Goal: Task Accomplishment & Management: Book appointment/travel/reservation

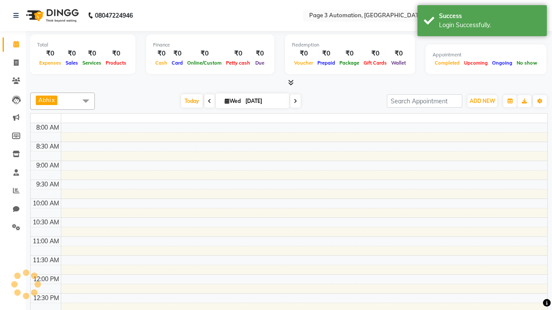
select select "en"
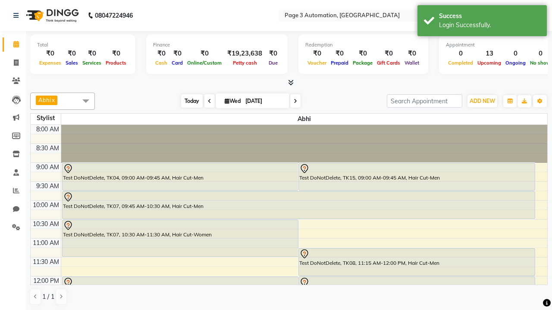
click at [188, 101] on span "Today" at bounding box center [192, 100] width 22 height 13
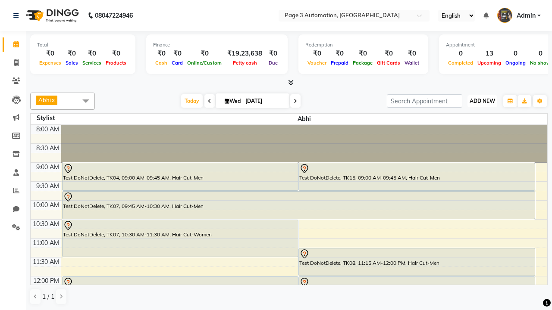
click at [482, 101] on span "ADD NEW" at bounding box center [481, 101] width 25 height 6
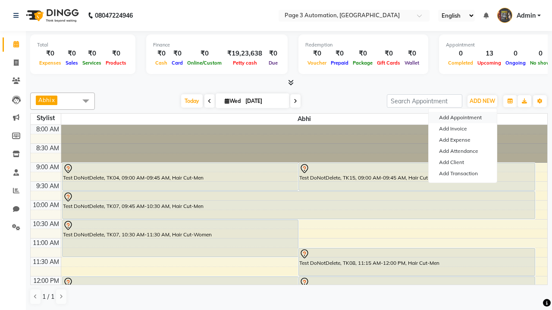
click at [463, 118] on button "Add Appointment" at bounding box center [463, 117] width 68 height 11
select select "tentative"
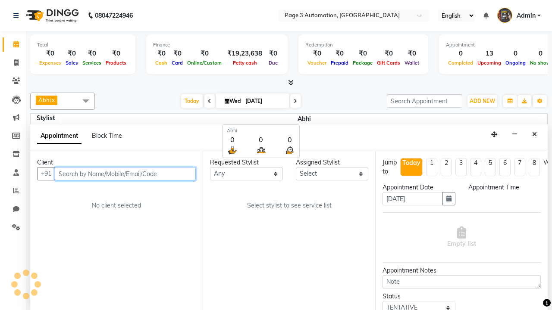
select select "540"
type input "8192346578"
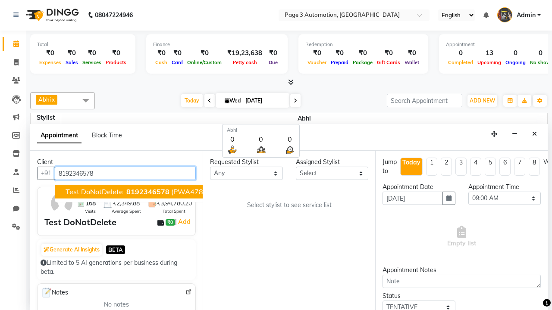
click at [126, 192] on span "8192346578" at bounding box center [147, 192] width 43 height 9
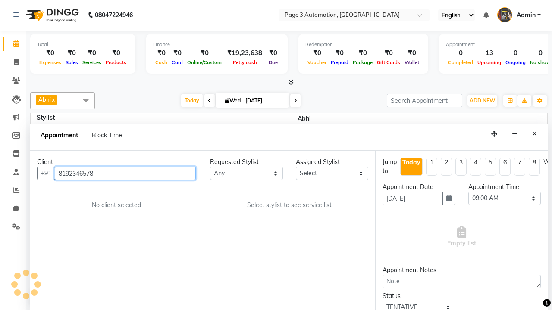
select select "711"
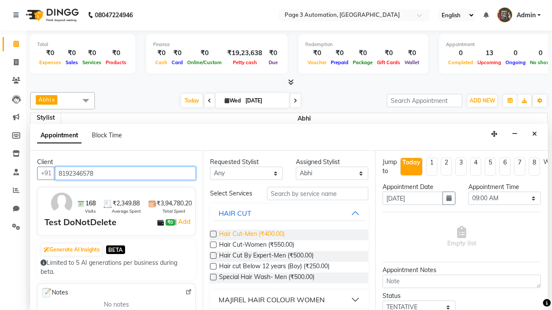
type input "8192346578"
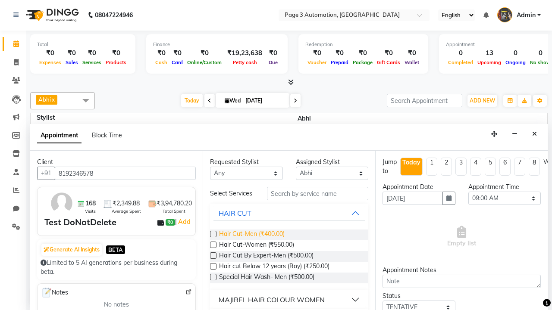
click at [251, 235] on span "Hair Cut-Men (₹400.00)" at bounding box center [252, 235] width 66 height 11
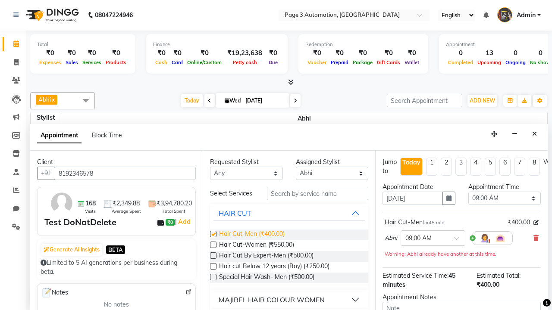
checkbox input "false"
select select "750"
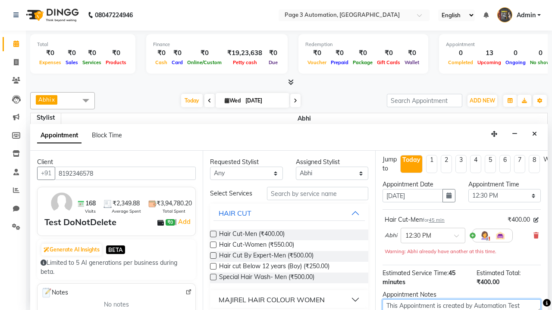
type textarea "This Appointment is created by Automation Test"
checkbox input "false"
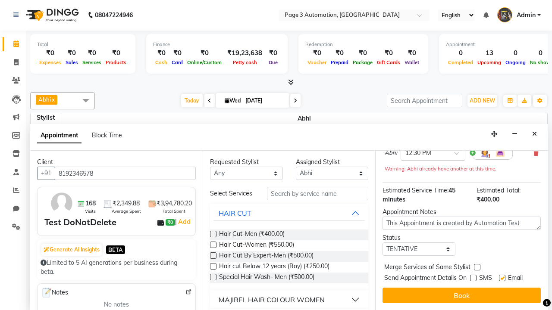
click at [502, 278] on label at bounding box center [502, 278] width 6 height 6
click at [502, 278] on input "checkbox" at bounding box center [502, 279] width 6 height 6
checkbox input "false"
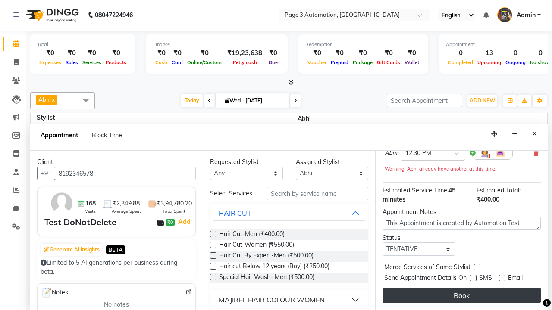
click at [461, 296] on button "Book" at bounding box center [461, 296] width 158 height 16
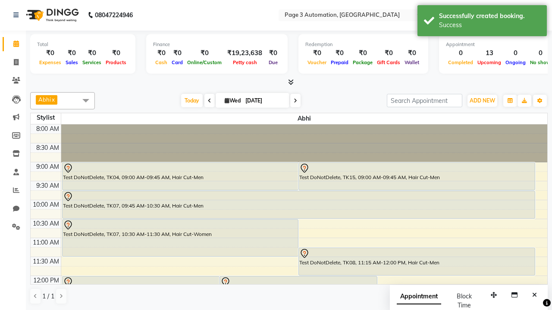
scroll to position [0, 0]
click at [482, 22] on div "Success" at bounding box center [489, 25] width 101 height 9
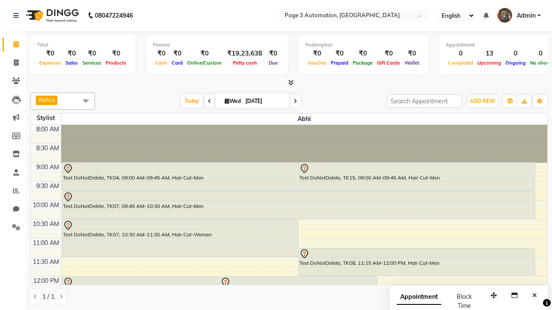
click at [86, 101] on span at bounding box center [85, 101] width 17 height 16
click at [0, 0] on div "Select All" at bounding box center [0, 0] width 0 height 0
checkbox input "true"
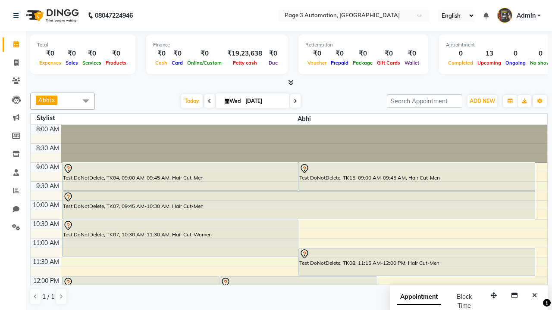
checkbox input "true"
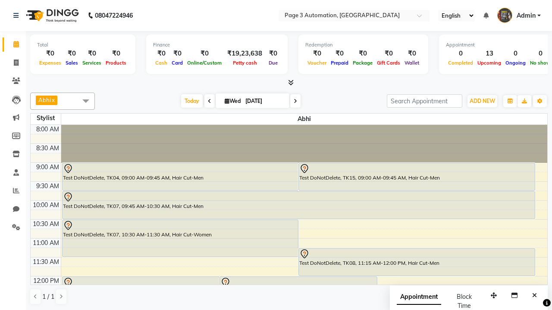
checkbox input "true"
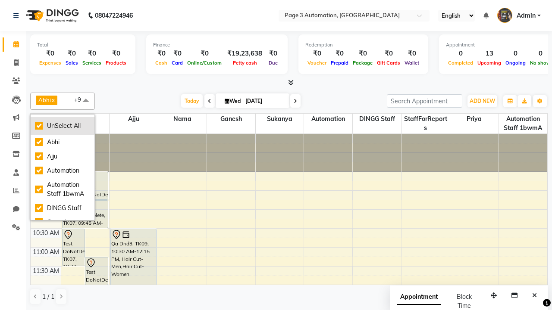
click at [63, 126] on div "UnSelect All" at bounding box center [62, 126] width 55 height 9
checkbox input "false"
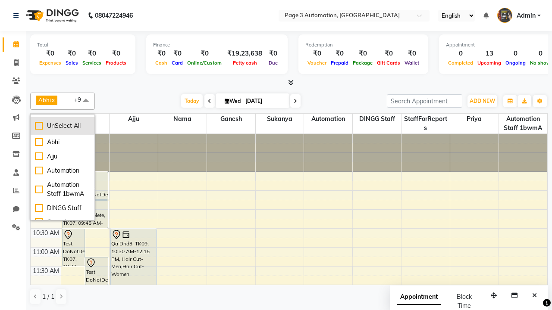
checkbox input "false"
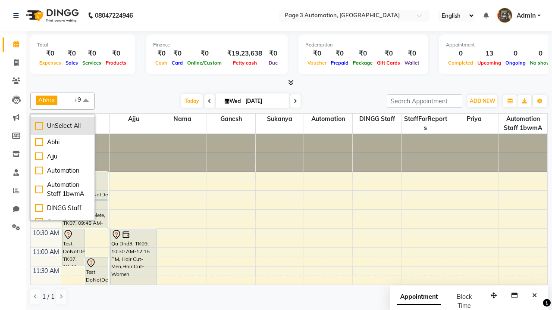
checkbox input "false"
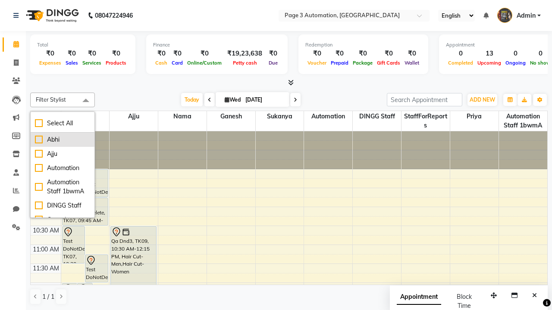
click at [63, 140] on div "Abhi" at bounding box center [62, 139] width 55 height 9
checkbox input "true"
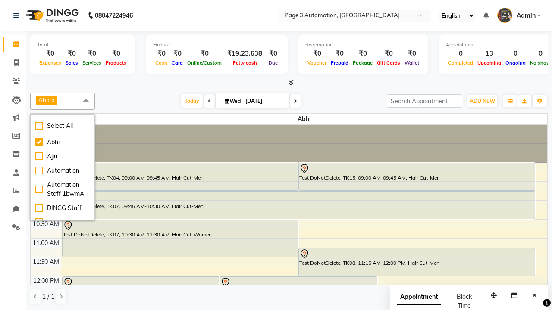
click at [86, 101] on span at bounding box center [85, 101] width 17 height 16
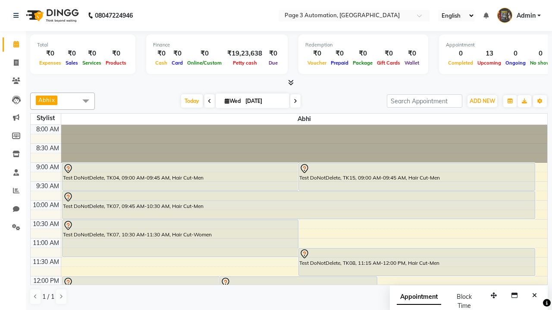
click at [456, 296] on div "Test DoNotDelete, TK17, 12:30 PM-01:15 PM, Hair Cut-Men" at bounding box center [456, 309] width 157 height 27
select select "7"
